Goal: Information Seeking & Learning: Learn about a topic

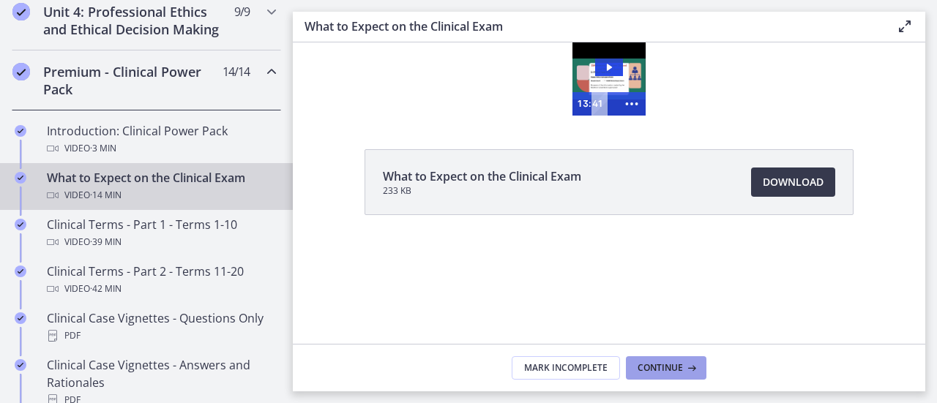
click at [679, 361] on button "Continue" at bounding box center [666, 367] width 81 height 23
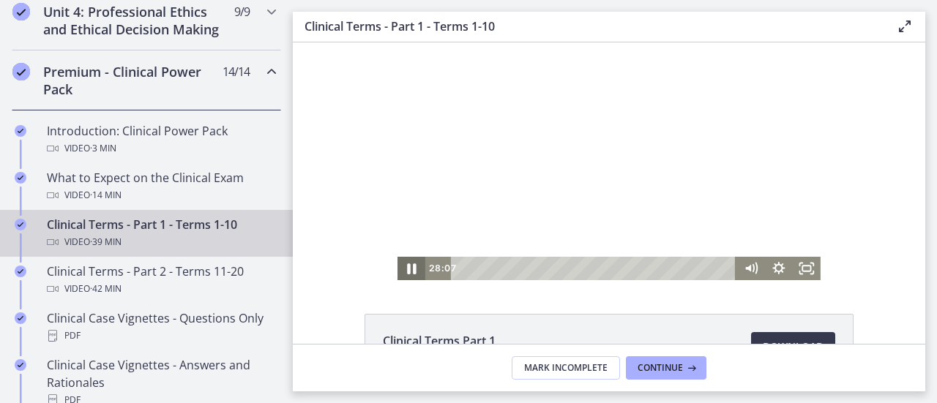
click at [407, 265] on icon "Pause" at bounding box center [411, 269] width 9 height 11
click at [409, 266] on icon "Play Video" at bounding box center [412, 269] width 7 height 10
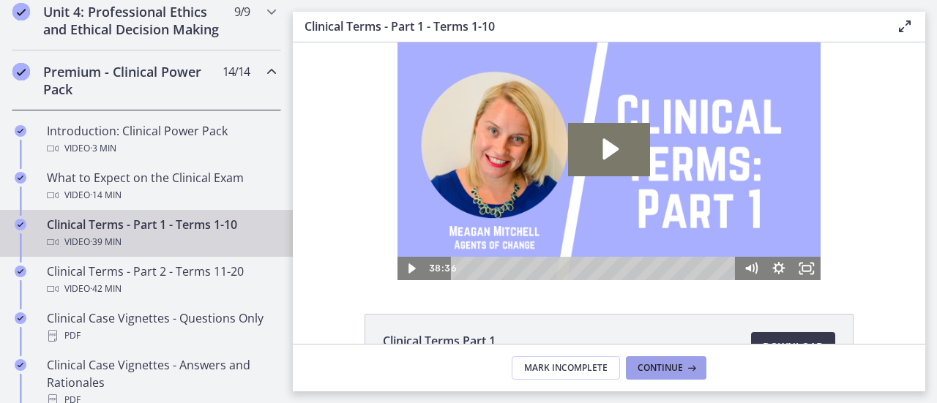
click at [662, 360] on button "Continue" at bounding box center [666, 367] width 81 height 23
